Goal: Navigation & Orientation: Find specific page/section

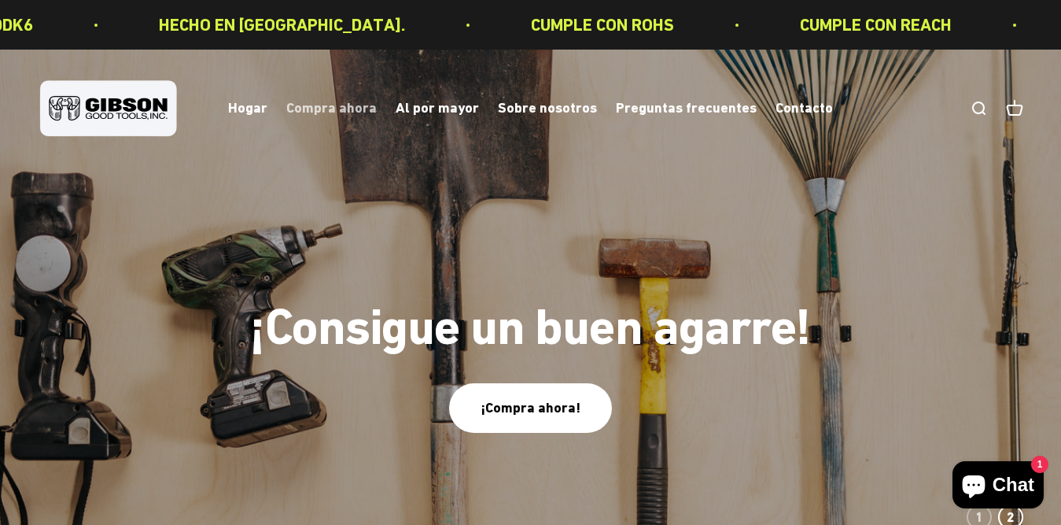
click at [333, 107] on font "Compra ahora" at bounding box center [331, 108] width 90 height 17
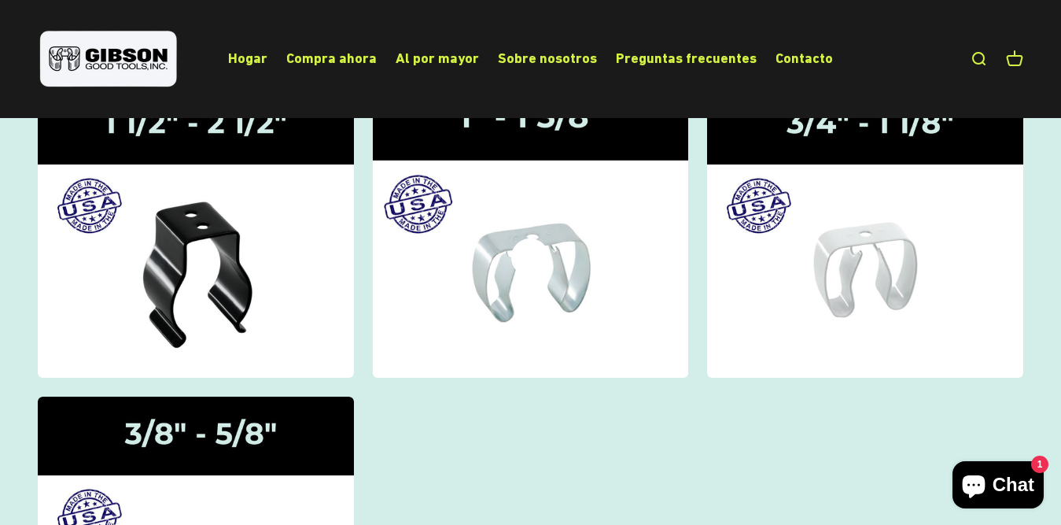
scroll to position [157, 0]
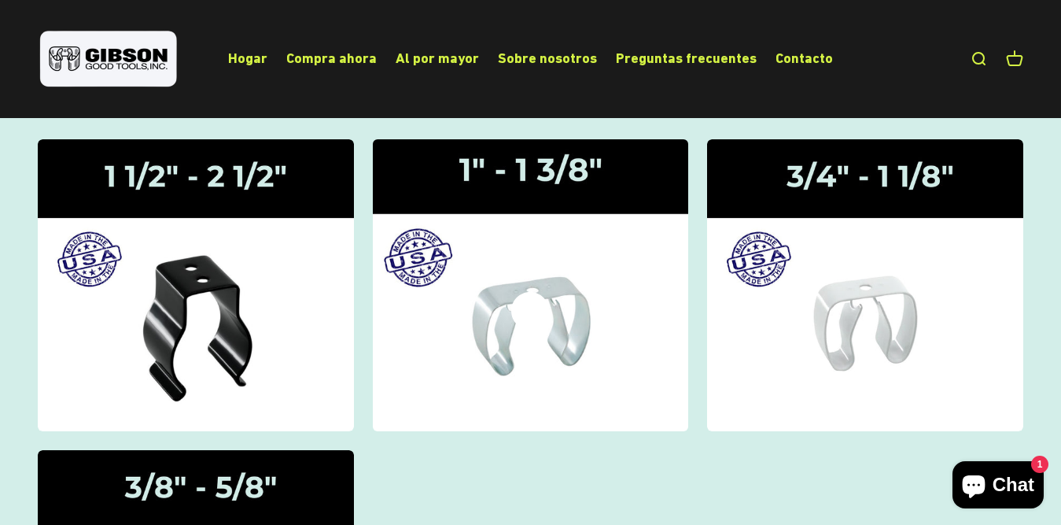
click at [532, 288] on img at bounding box center [530, 285] width 335 height 309
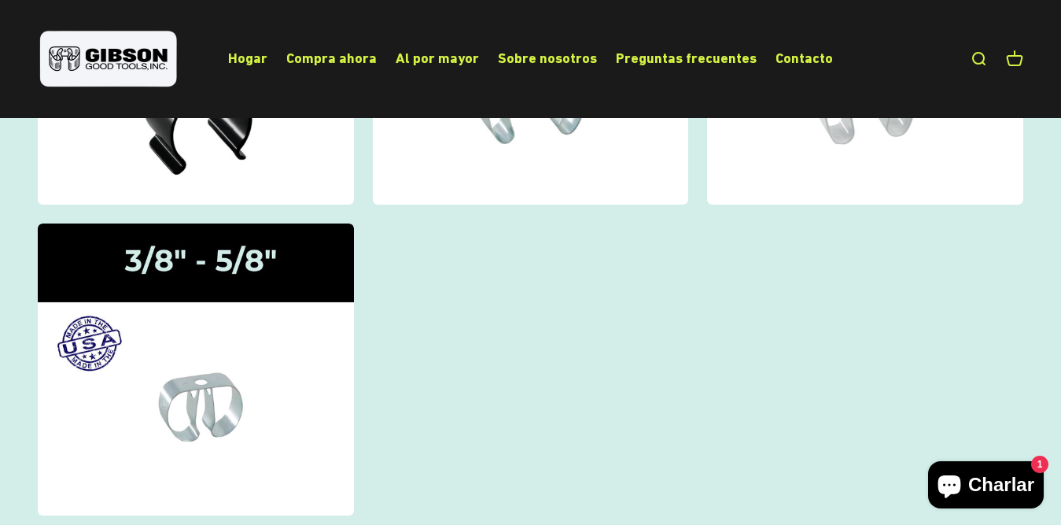
scroll to position [393, 0]
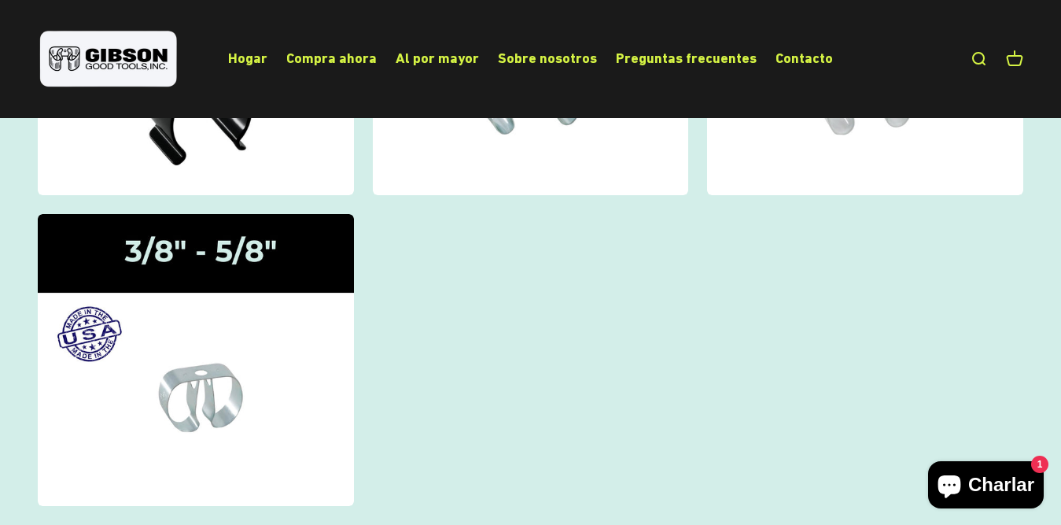
click at [946, 477] on icon "Ventana de chat" at bounding box center [949, 486] width 23 height 23
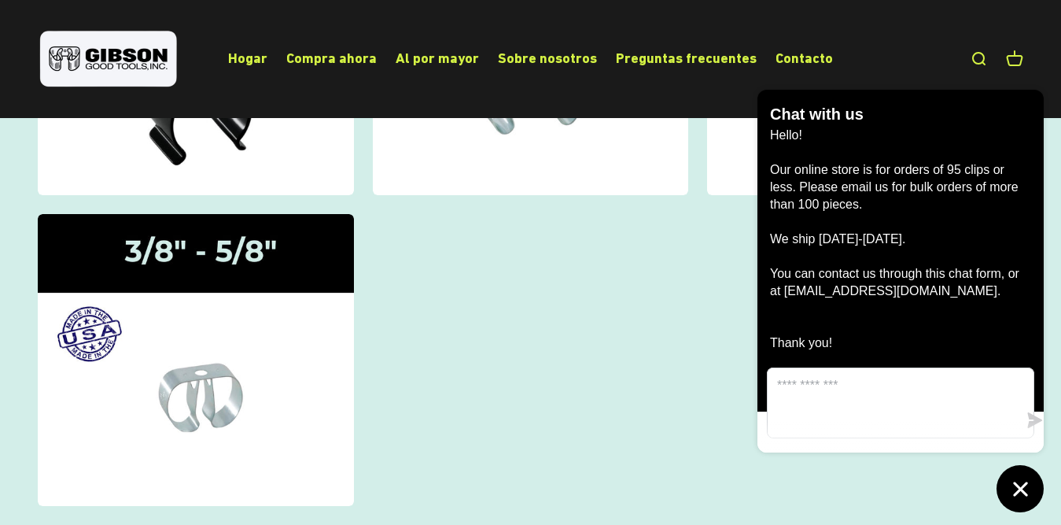
click at [532, 364] on collection-list "Pinzas de sujeción | 1 1/2" - 2 1/2" Pinzas de sujeción | 1" - 1 3/8" Pinzas de…" at bounding box center [530, 204] width 985 height 602
drag, startPoint x: 722, startPoint y: 246, endPoint x: 732, endPoint y: 260, distance: 17.5
click at [732, 260] on collection-list "Pinzas de sujeción | 1 1/2" - 2 1/2" Pinzas de sujeción | 1" - 1 3/8" Pinzas de…" at bounding box center [530, 204] width 985 height 602
click at [1027, 481] on icon "Chat window" at bounding box center [1020, 489] width 24 height 24
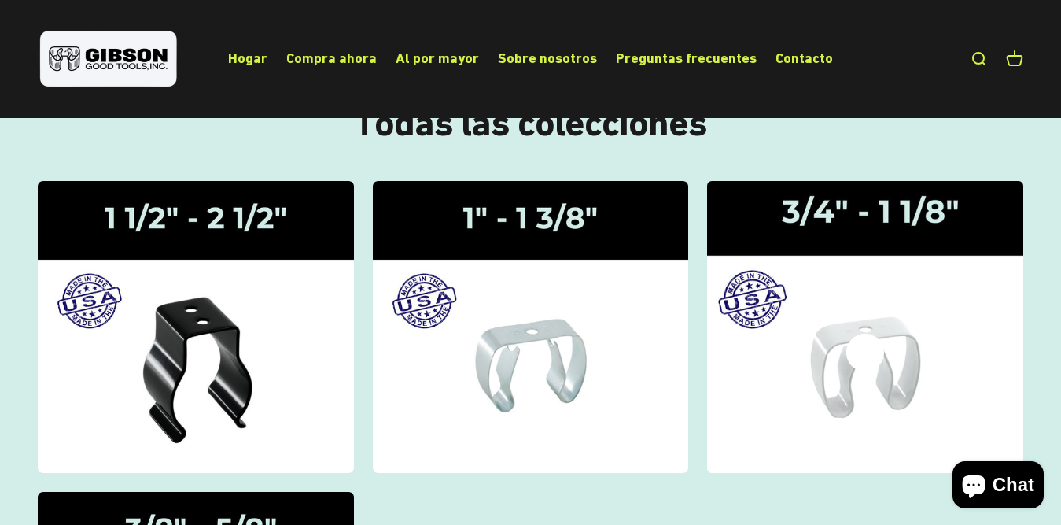
scroll to position [0, 0]
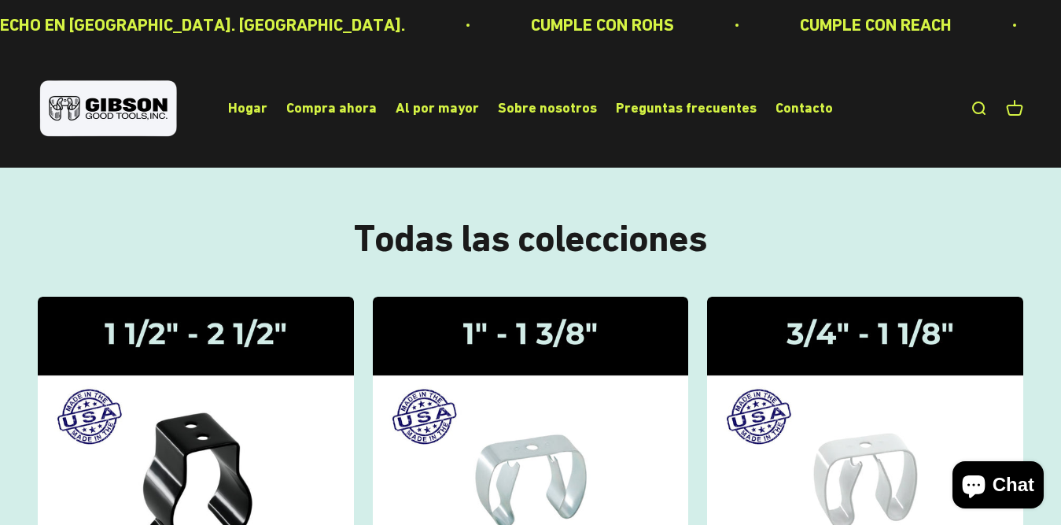
click at [973, 112] on link "Abrir búsqueda" at bounding box center [978, 108] width 17 height 17
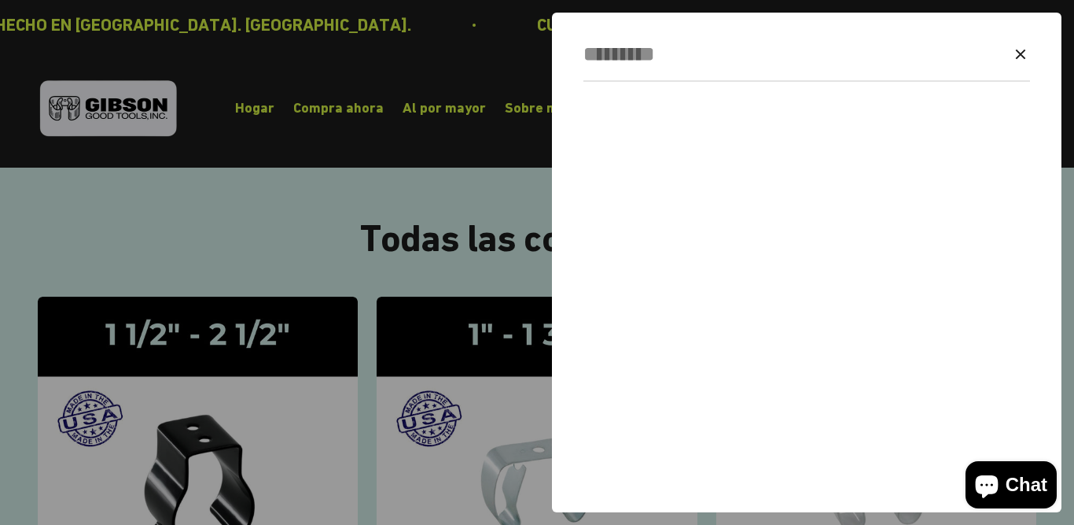
click at [174, 220] on div at bounding box center [537, 262] width 1074 height 525
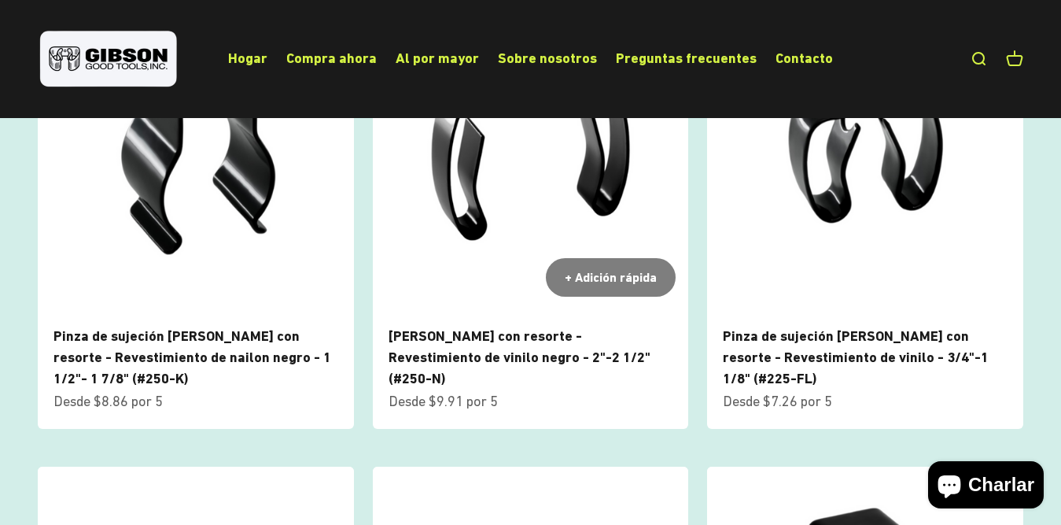
scroll to position [708, 0]
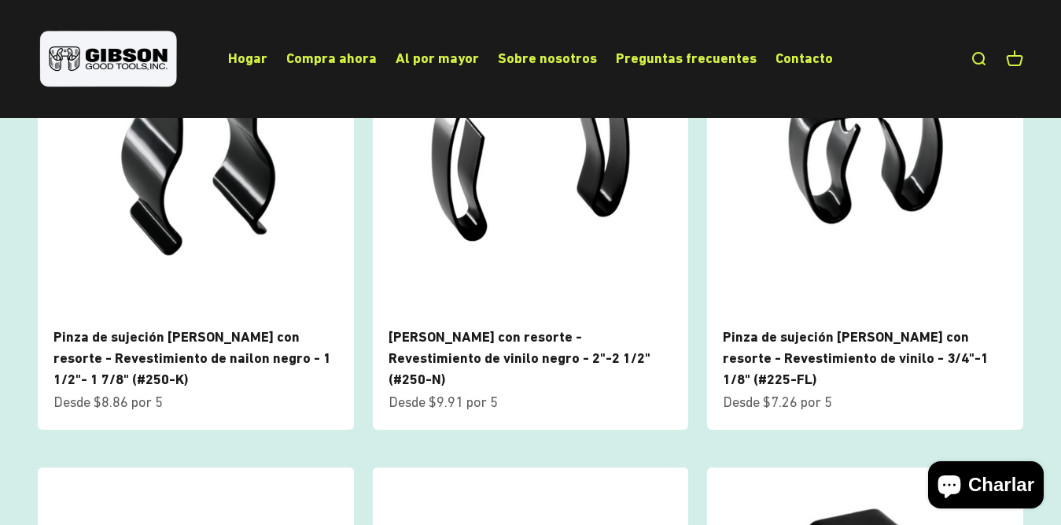
click at [808, 462] on product-list "+ Adición rápida Pinza de sujeción de acero con resorte - Revestimiento de nail…" at bounding box center [530, 448] width 985 height 908
click at [794, 66] on font "Contacto" at bounding box center [803, 58] width 57 height 17
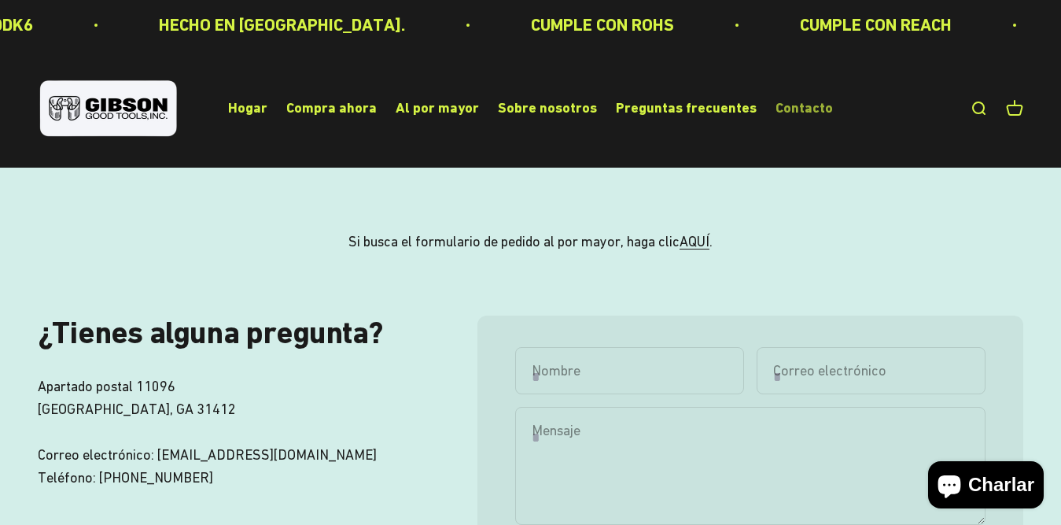
click at [818, 109] on font "Contacto" at bounding box center [803, 108] width 57 height 17
click at [557, 104] on font "Sobre nosotros" at bounding box center [547, 108] width 99 height 17
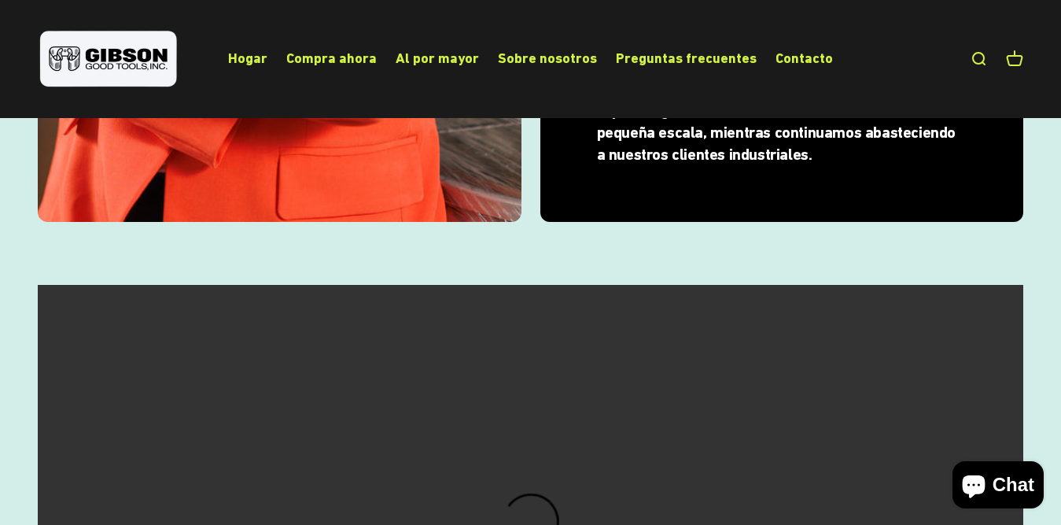
scroll to position [966, 0]
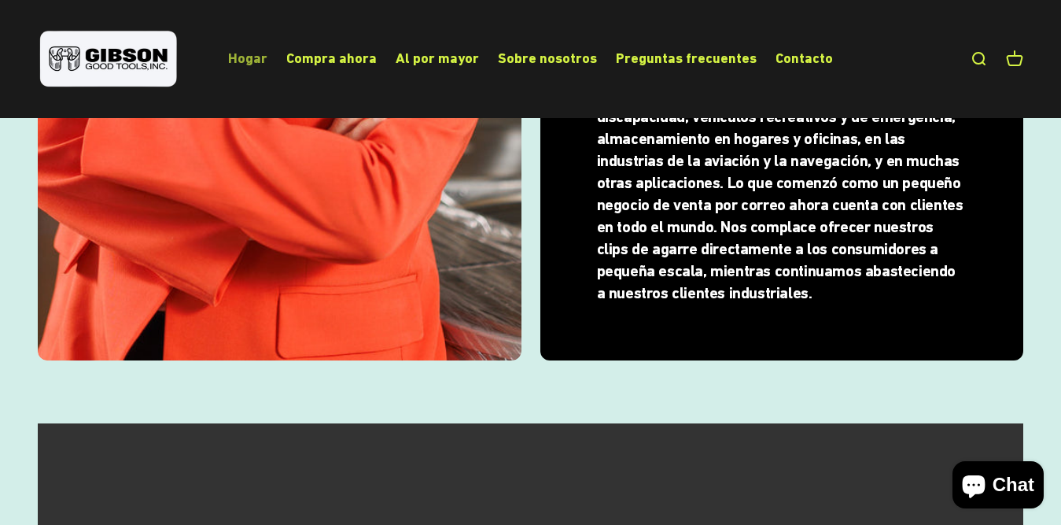
click at [262, 64] on font "Hogar" at bounding box center [247, 58] width 39 height 17
